Goal: Information Seeking & Learning: Learn about a topic

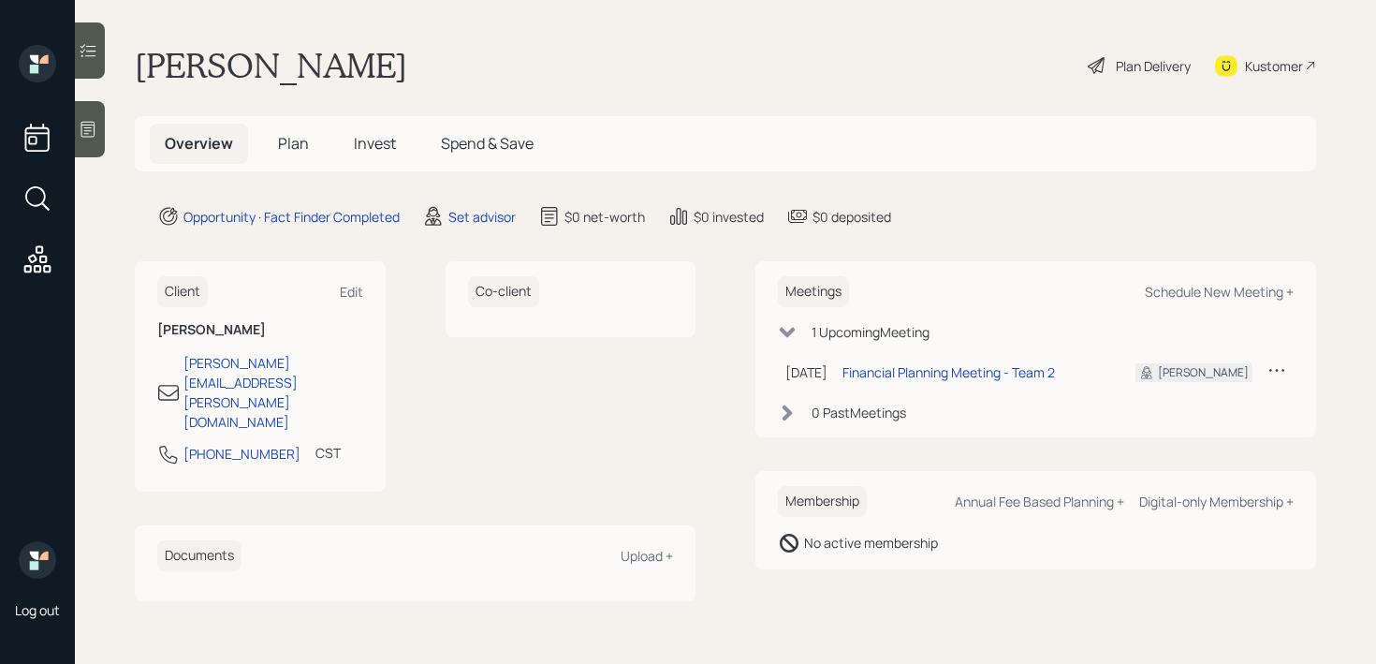
click at [93, 127] on icon at bounding box center [88, 129] width 19 height 19
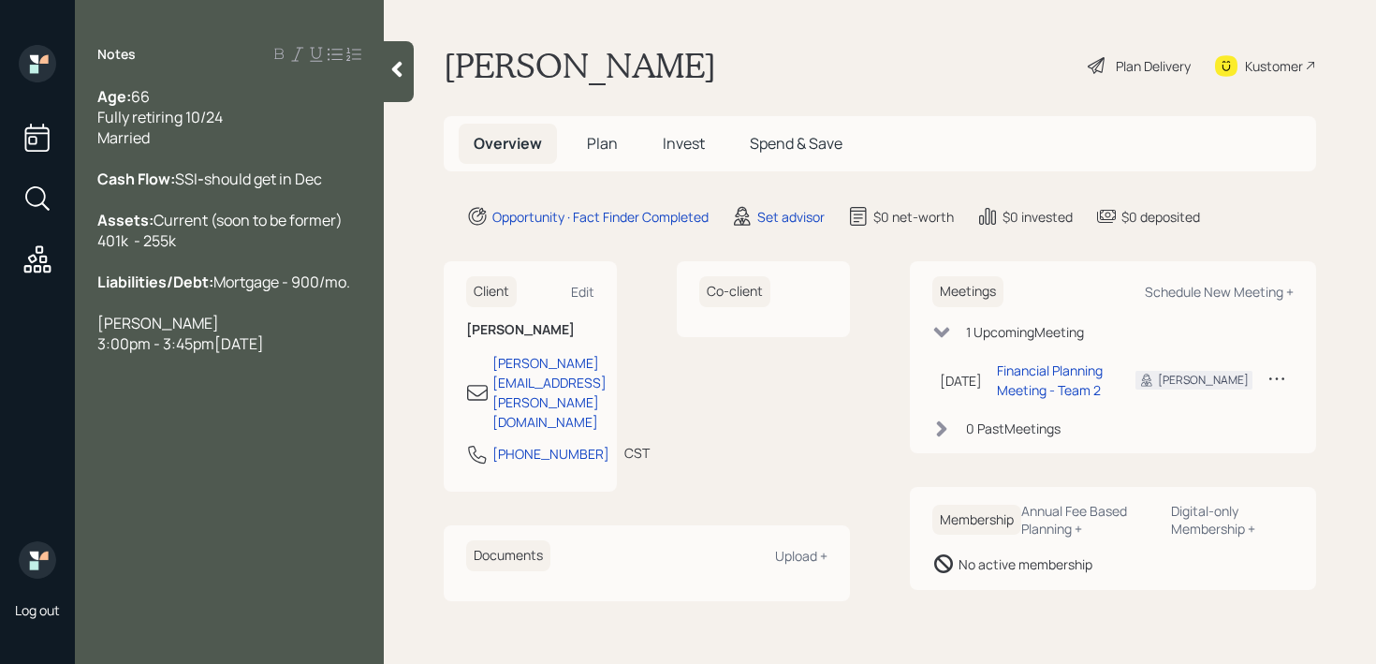
drag, startPoint x: 294, startPoint y: 424, endPoint x: 68, endPoint y: 385, distance: 229.0
click at [68, 385] on div "Log out Notes Age: 66 Fully retiring 10/24 Married Cash Flow: SSI - should get …" at bounding box center [688, 332] width 1376 height 664
click at [296, 354] on div "Retiring end of month. She doesn't know what questions to" at bounding box center [229, 333] width 264 height 41
click at [1290, 74] on div "Kustomer" at bounding box center [1274, 66] width 58 height 20
click at [249, 374] on div "Retiring end of month. She doesn't know what questions to ask or what to do" at bounding box center [229, 344] width 264 height 62
